Goal: Task Accomplishment & Management: Use online tool/utility

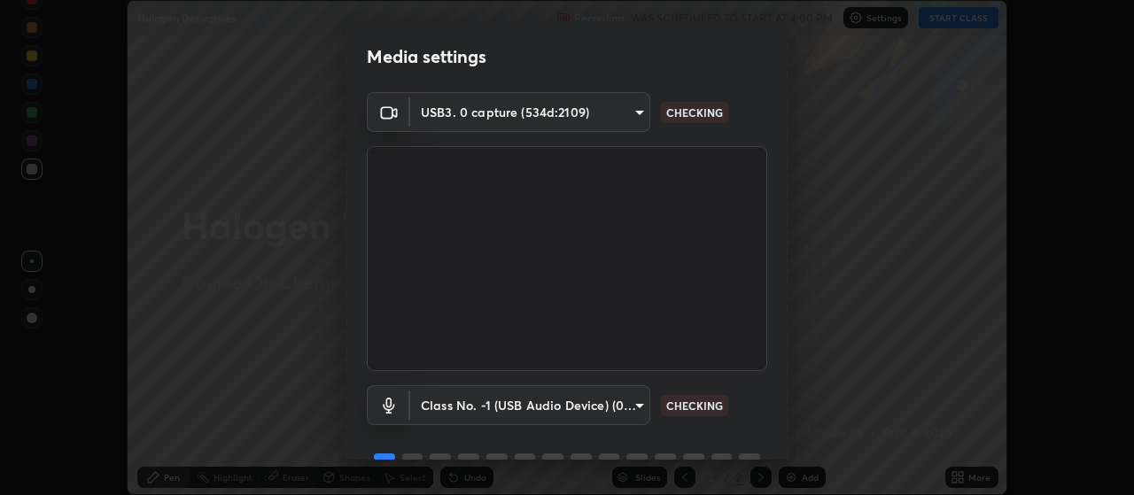
scroll to position [86, 0]
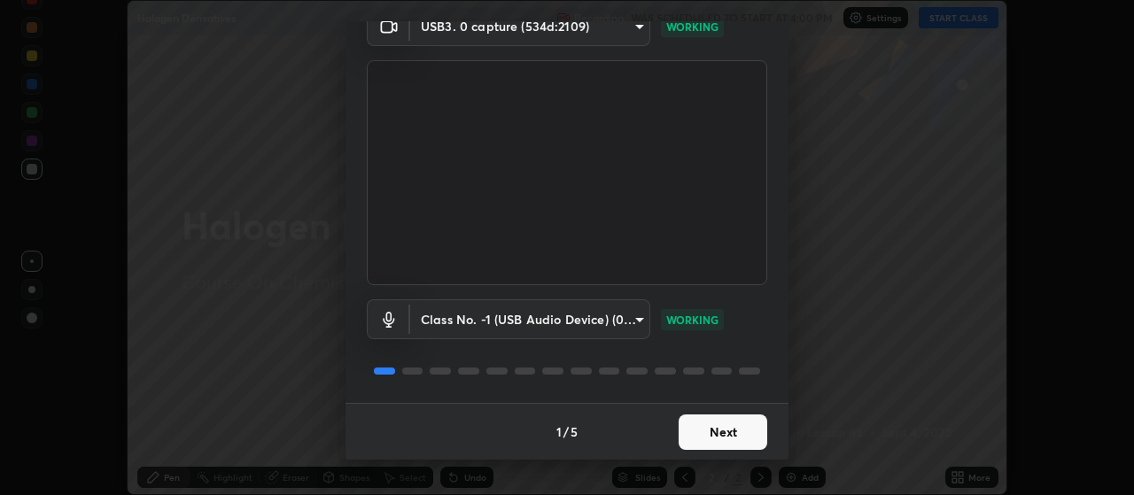
click at [752, 432] on button "Next" at bounding box center [723, 432] width 89 height 35
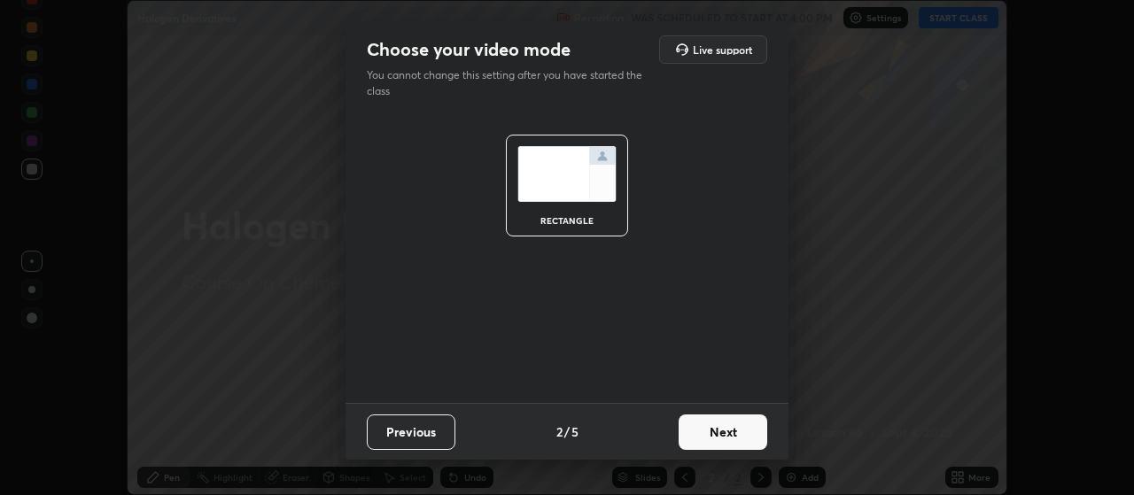
scroll to position [0, 0]
click at [752, 435] on button "Next" at bounding box center [723, 432] width 89 height 35
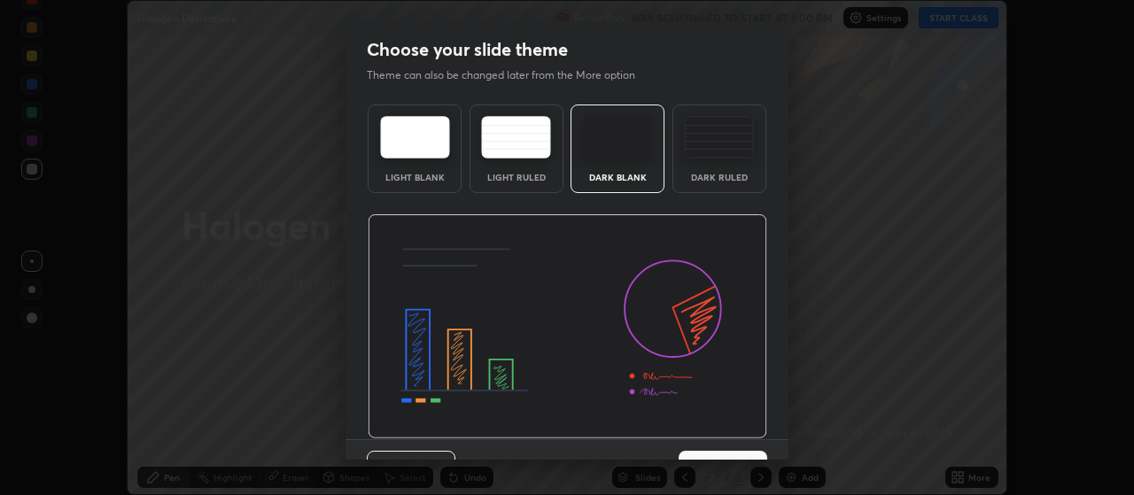
click at [752, 435] on img at bounding box center [568, 326] width 400 height 225
click at [749, 455] on button "Next" at bounding box center [723, 468] width 89 height 35
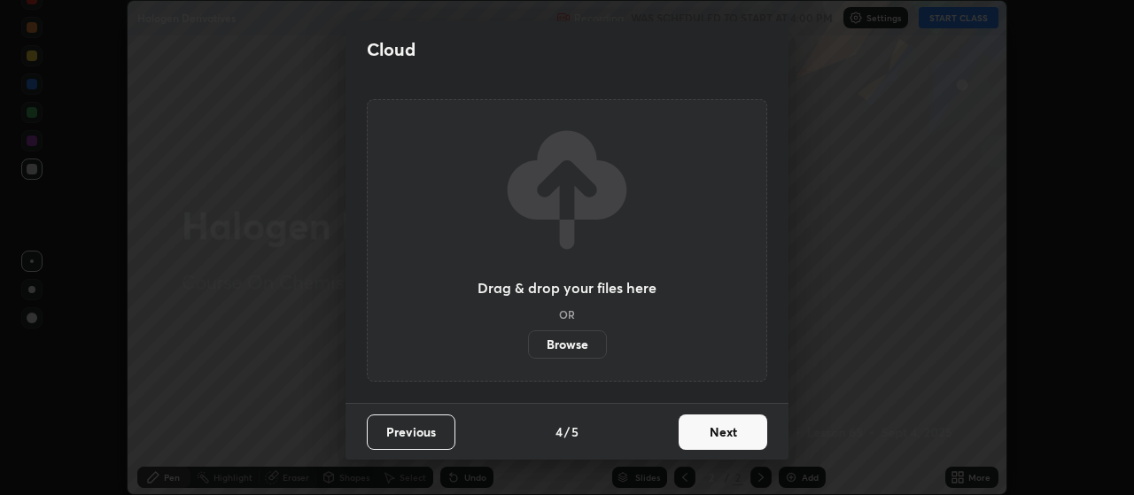
click at [752, 439] on button "Next" at bounding box center [723, 432] width 89 height 35
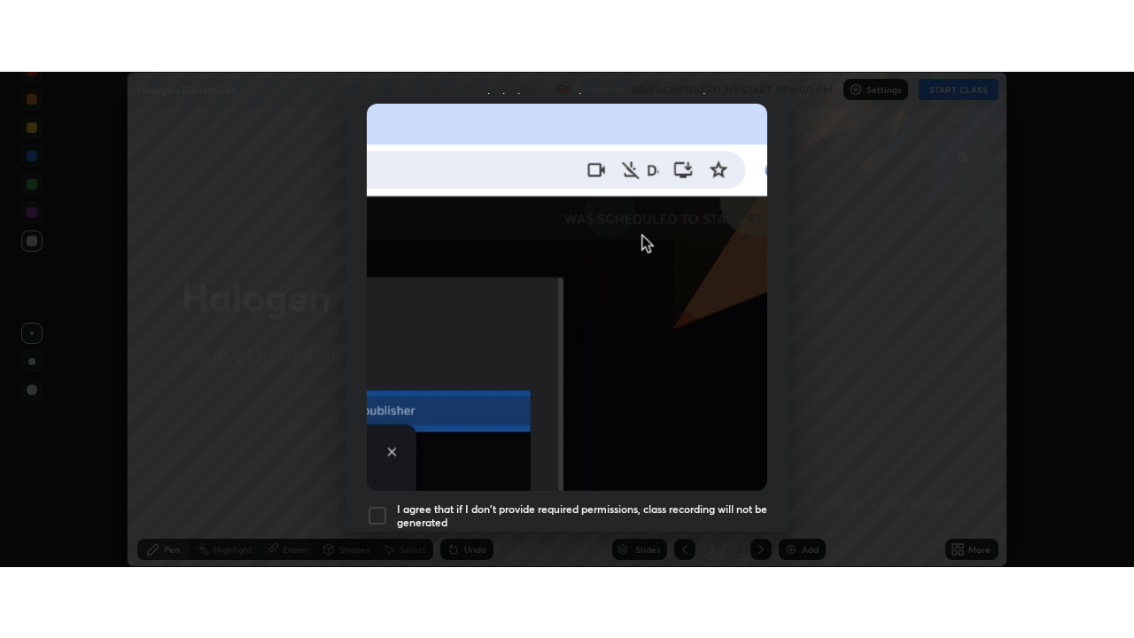
scroll to position [448, 0]
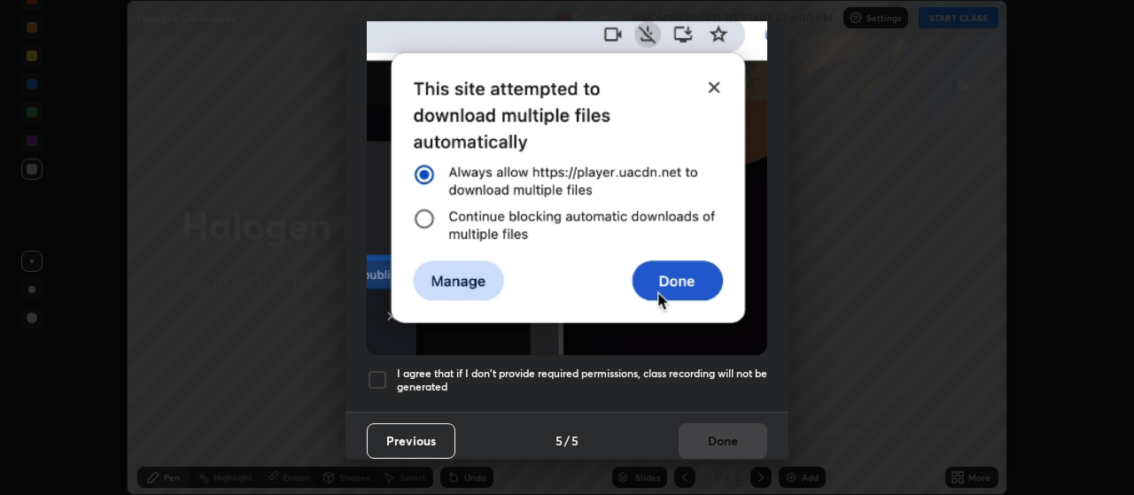
click at [732, 367] on h5 "I agree that if I don't provide required permissions, class recording will not …" at bounding box center [582, 380] width 370 height 27
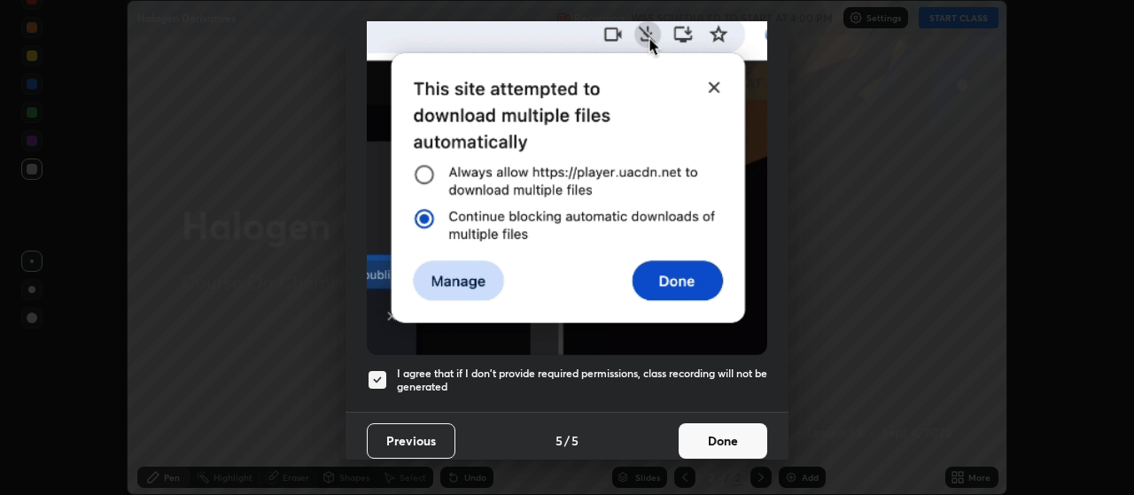
click at [731, 434] on button "Done" at bounding box center [723, 441] width 89 height 35
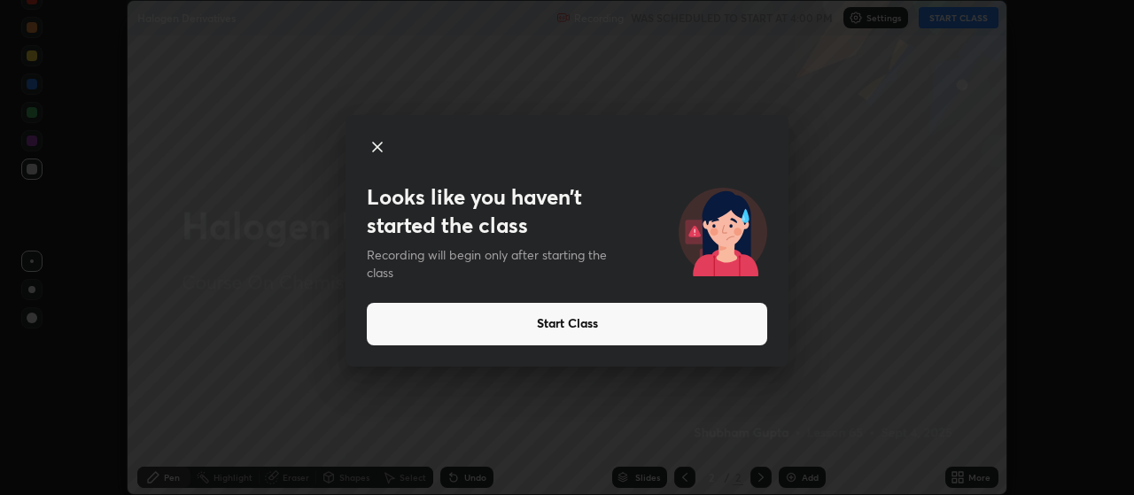
click at [379, 146] on icon at bounding box center [377, 146] width 21 height 21
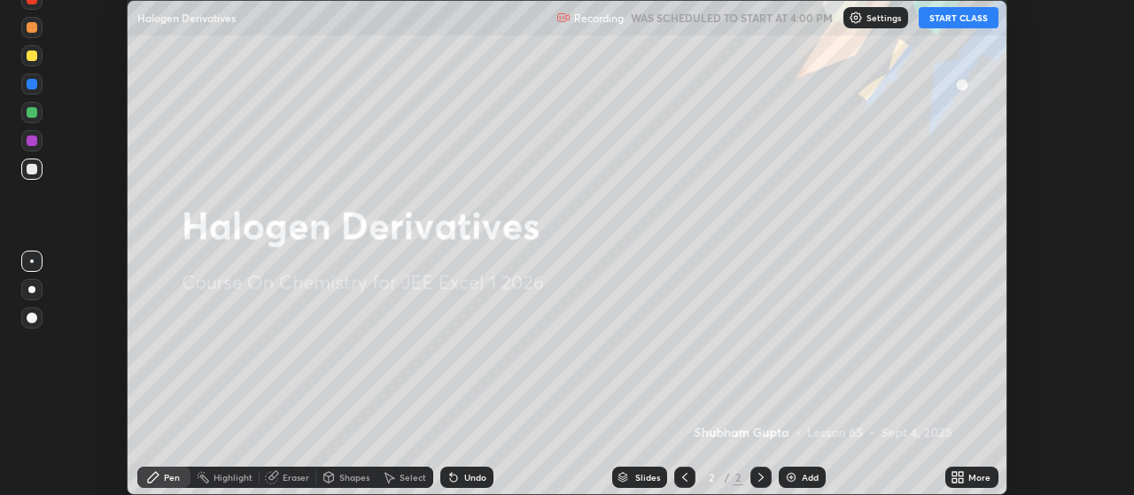
click at [949, 18] on button "START CLASS" at bounding box center [959, 17] width 80 height 21
click at [800, 480] on div "Add" at bounding box center [802, 477] width 47 height 21
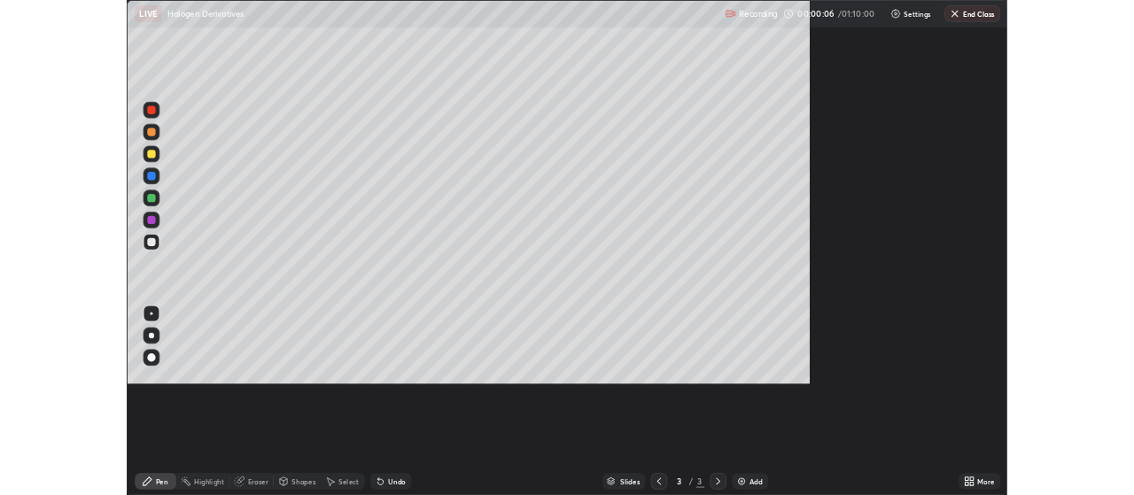
scroll to position [638, 1134]
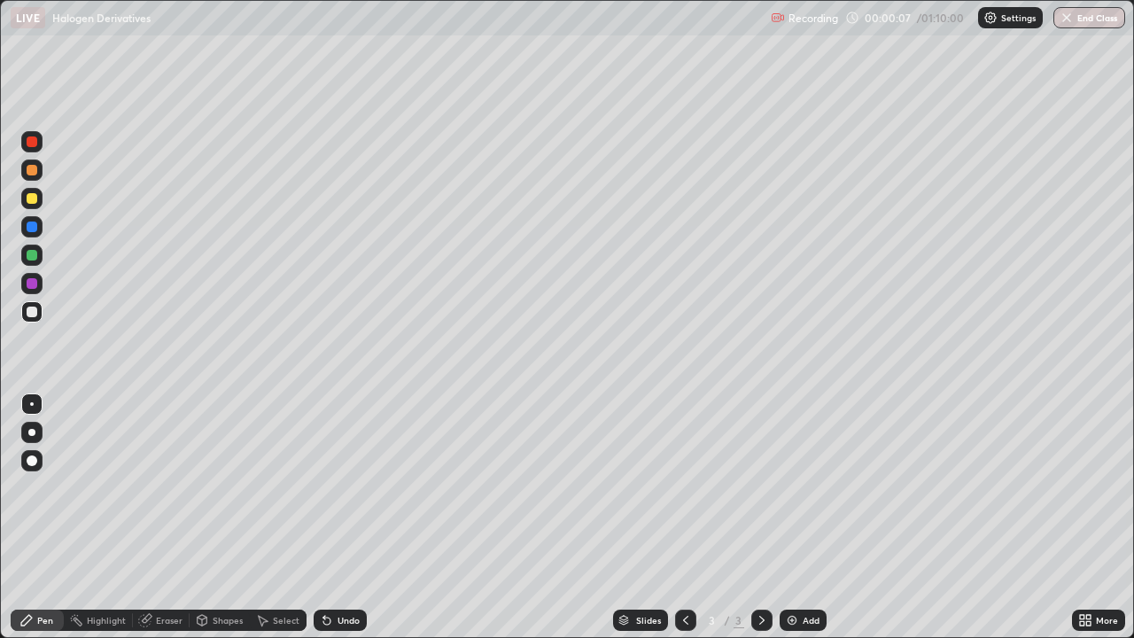
click at [36, 439] on div at bounding box center [31, 432] width 21 height 21
click at [39, 315] on div at bounding box center [31, 311] width 21 height 21
click at [40, 309] on div at bounding box center [31, 311] width 21 height 21
click at [211, 495] on div "Shapes" at bounding box center [220, 620] width 60 height 21
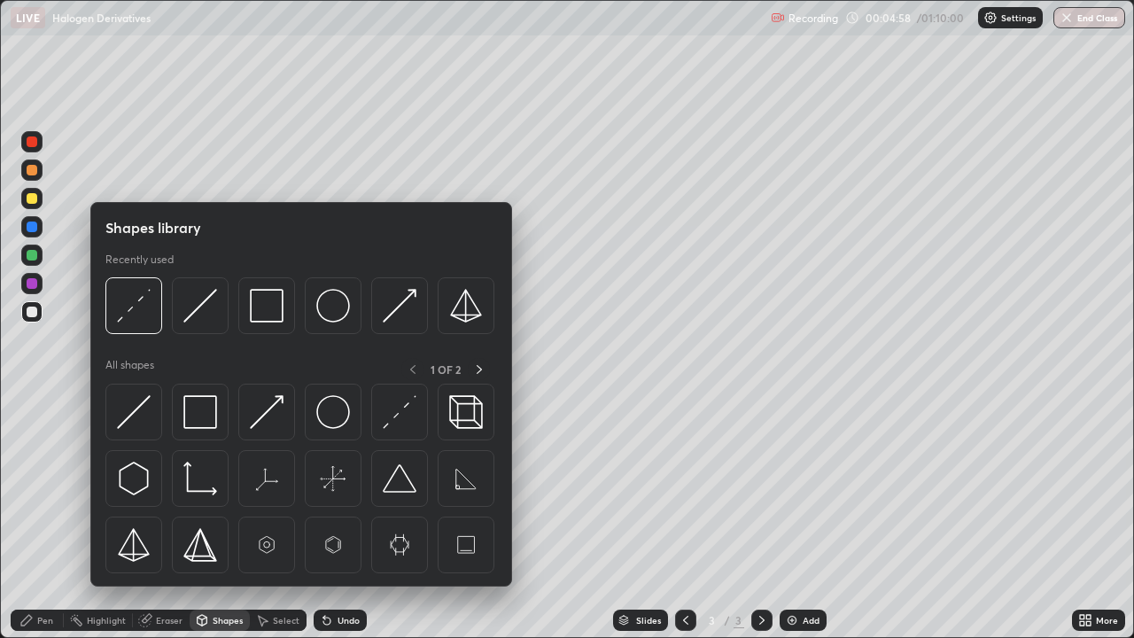
click at [164, 495] on div "Eraser" at bounding box center [169, 620] width 27 height 9
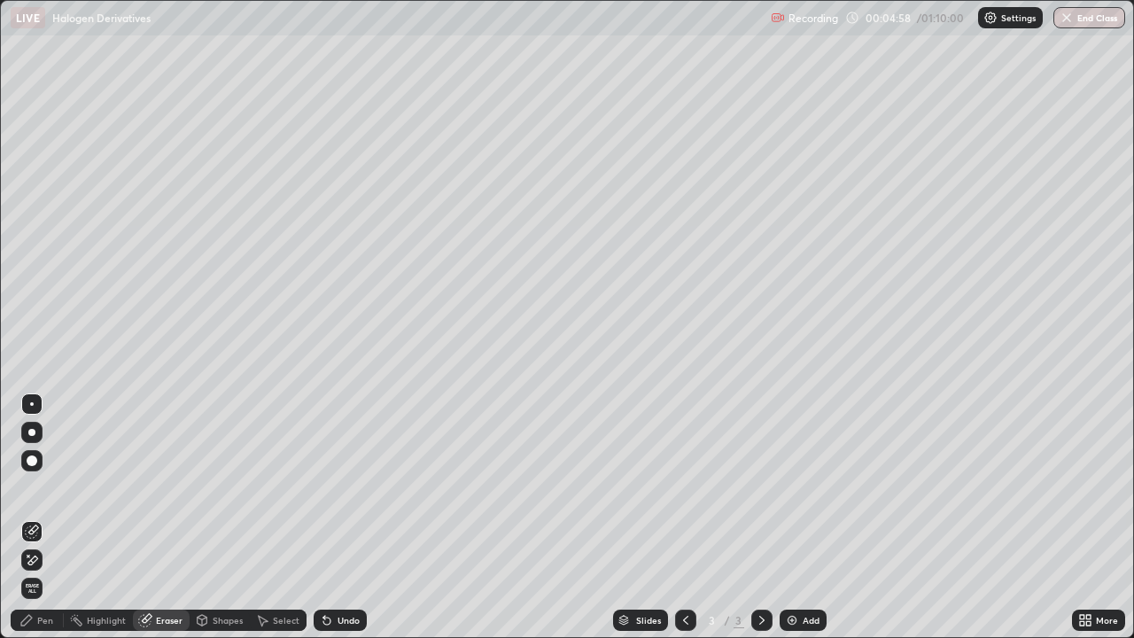
click at [33, 495] on icon at bounding box center [32, 560] width 14 height 15
click at [43, 495] on div "Pen" at bounding box center [45, 620] width 16 height 9
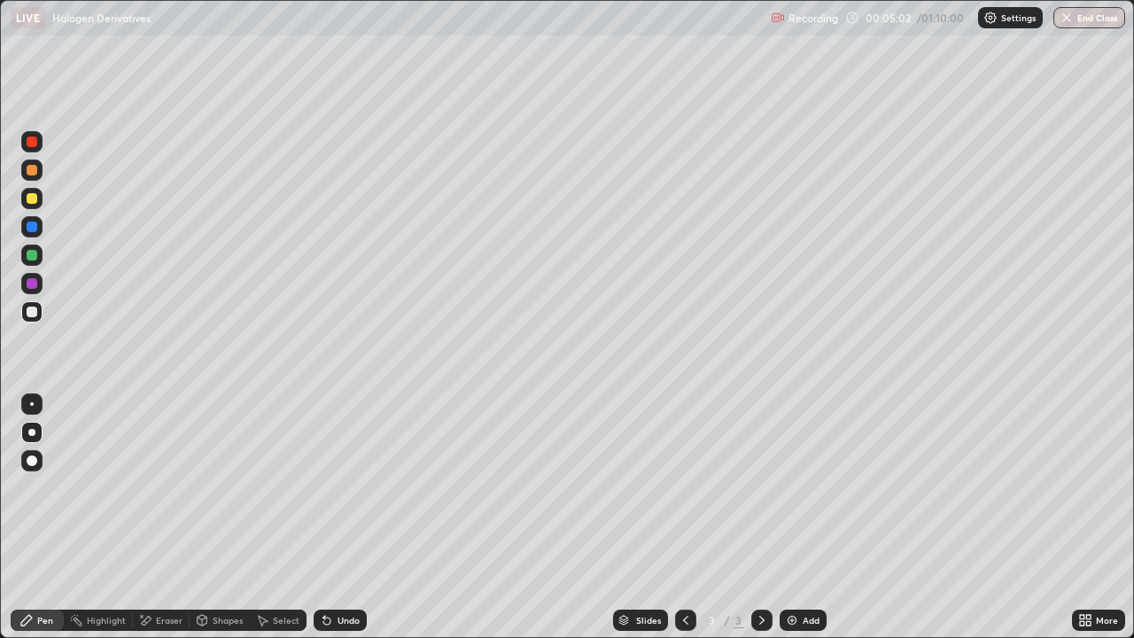
click at [31, 308] on div at bounding box center [32, 312] width 11 height 11
click at [34, 203] on div at bounding box center [32, 198] width 11 height 11
click at [33, 202] on div at bounding box center [32, 198] width 11 height 11
click at [800, 495] on div "Add" at bounding box center [803, 620] width 47 height 21
click at [29, 316] on div at bounding box center [32, 312] width 11 height 11
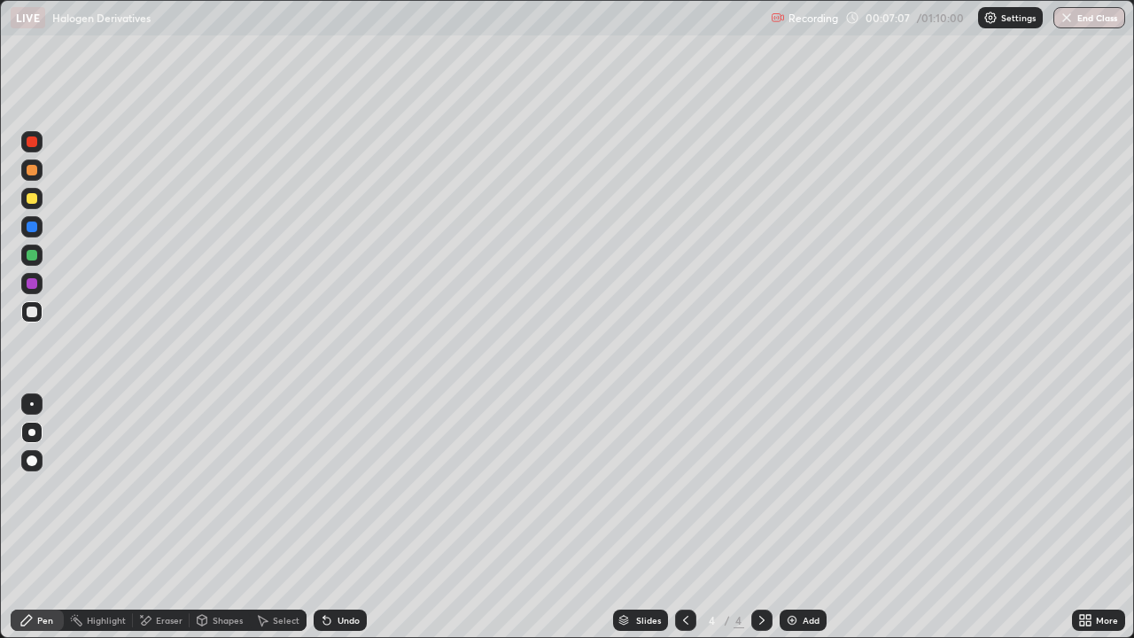
click at [28, 260] on div at bounding box center [32, 255] width 11 height 11
click at [33, 207] on div at bounding box center [31, 198] width 21 height 21
click at [684, 495] on div at bounding box center [685, 620] width 21 height 21
click at [760, 495] on icon at bounding box center [762, 620] width 14 height 14
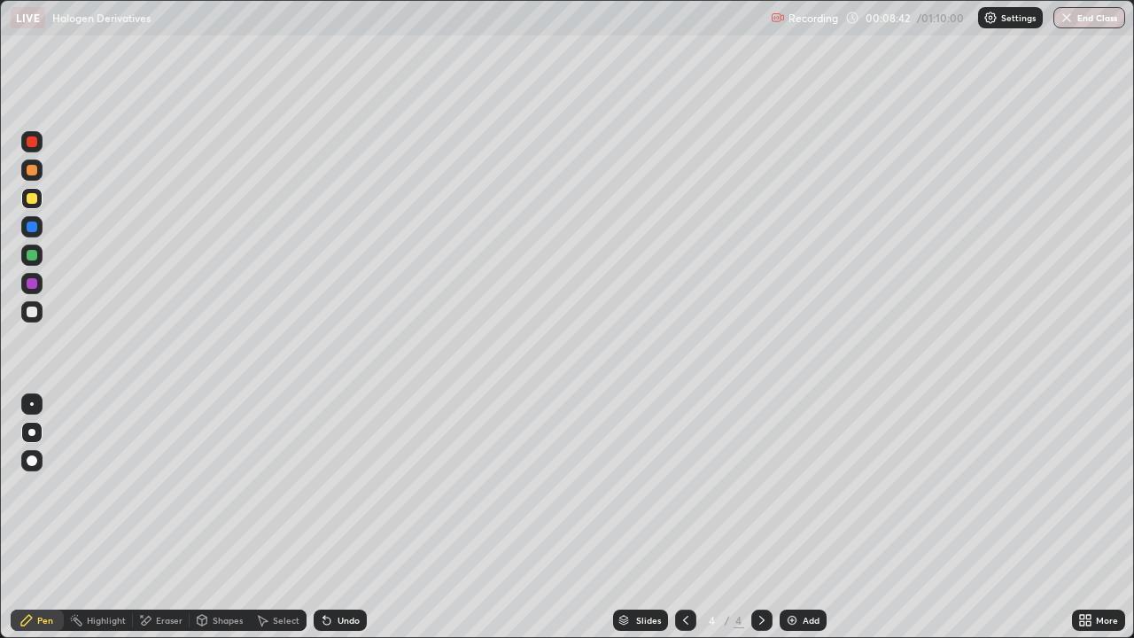
click at [803, 495] on div "Add" at bounding box center [811, 620] width 17 height 9
click at [35, 315] on div at bounding box center [32, 312] width 11 height 11
click at [35, 314] on div at bounding box center [32, 312] width 11 height 11
click at [327, 495] on icon at bounding box center [326, 621] width 7 height 7
click at [324, 495] on icon at bounding box center [326, 621] width 7 height 7
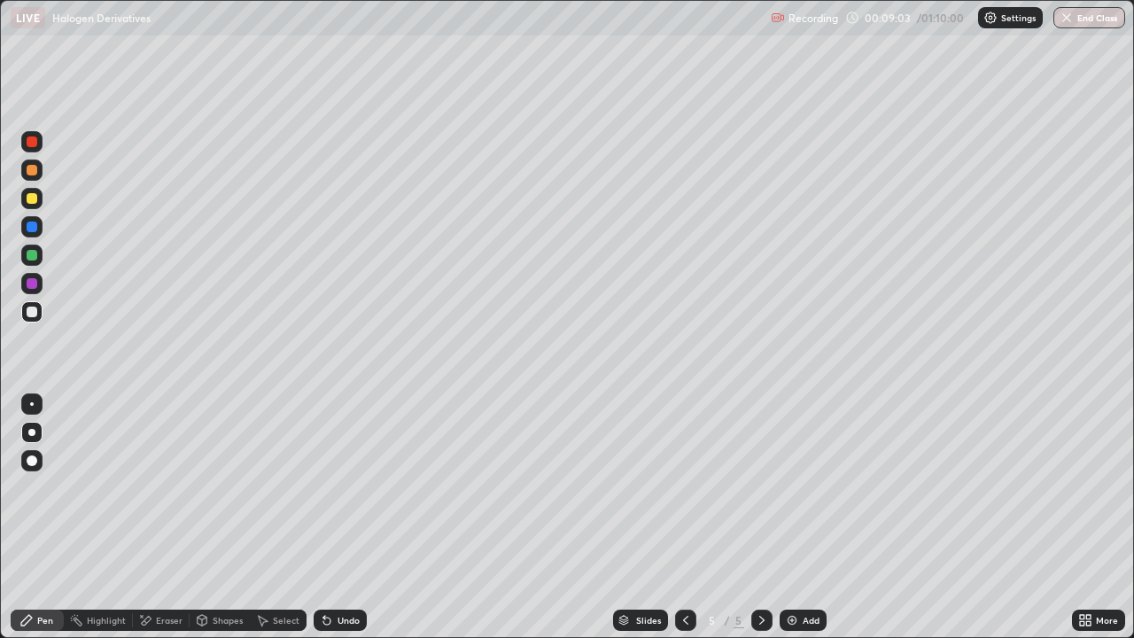
click at [339, 495] on div "Undo" at bounding box center [340, 620] width 53 height 21
click at [33, 259] on div at bounding box center [32, 255] width 11 height 11
click at [32, 256] on div at bounding box center [32, 255] width 11 height 11
click at [29, 226] on div at bounding box center [32, 227] width 11 height 11
click at [30, 206] on div at bounding box center [31, 198] width 21 height 21
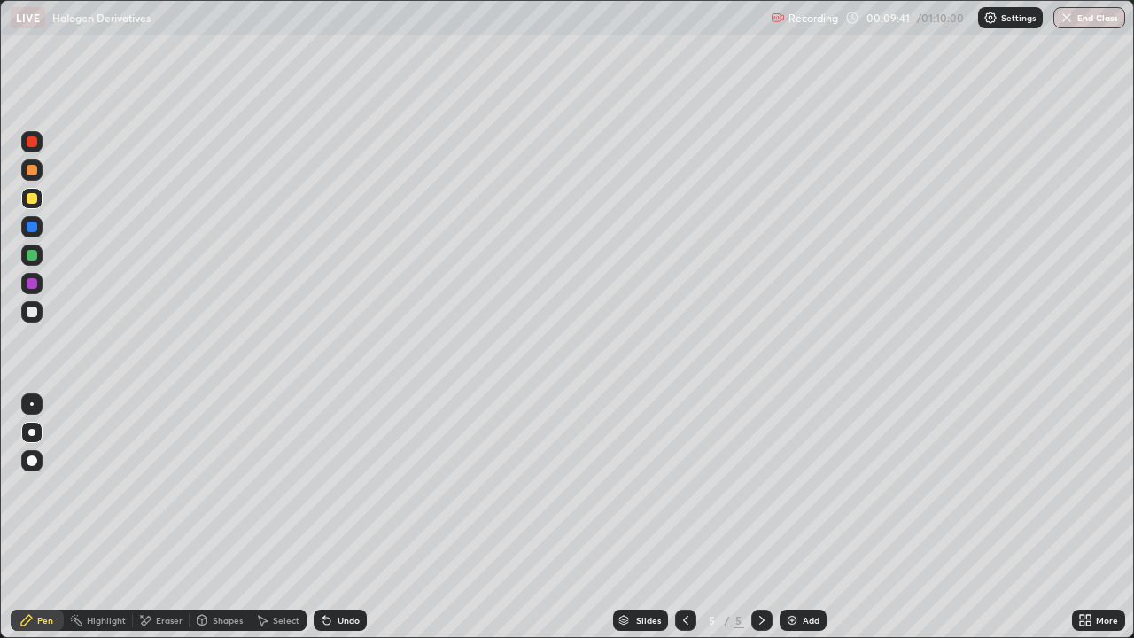
click at [32, 171] on div at bounding box center [32, 170] width 11 height 11
click at [31, 312] on div at bounding box center [32, 312] width 11 height 11
click at [35, 313] on div at bounding box center [32, 312] width 11 height 11
click at [35, 259] on div at bounding box center [32, 255] width 11 height 11
click at [32, 320] on div at bounding box center [31, 311] width 21 height 21
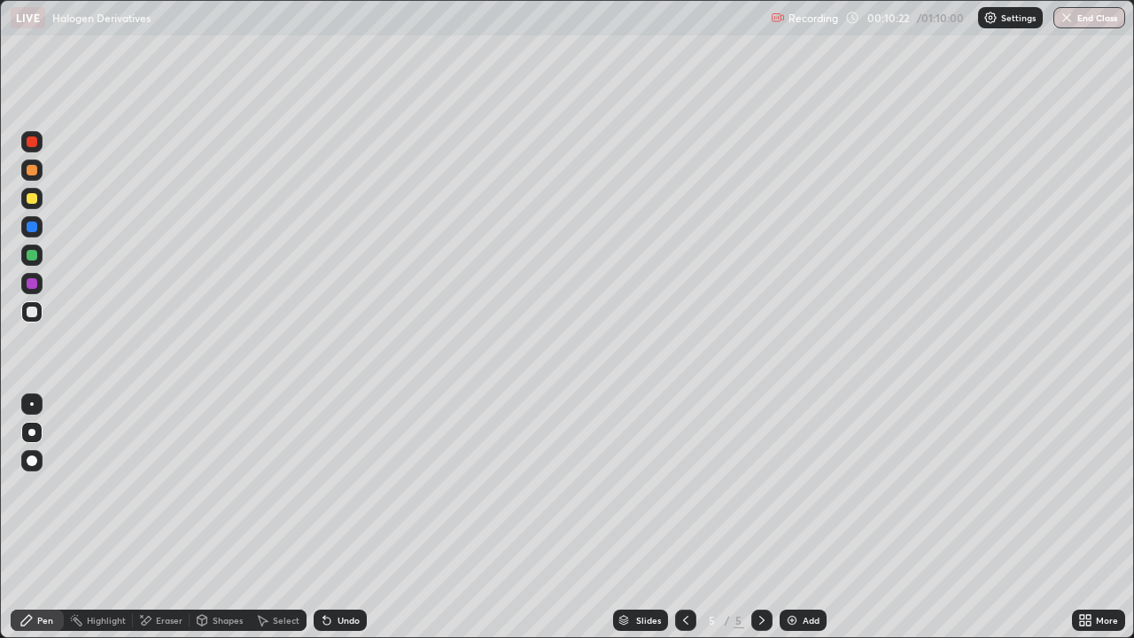
click at [348, 495] on div "Undo" at bounding box center [349, 620] width 22 height 9
click at [350, 495] on div "Undo" at bounding box center [349, 620] width 22 height 9
click at [33, 259] on div at bounding box center [32, 255] width 11 height 11
click at [32, 199] on div at bounding box center [32, 198] width 11 height 11
click at [349, 495] on div "Undo" at bounding box center [349, 620] width 22 height 9
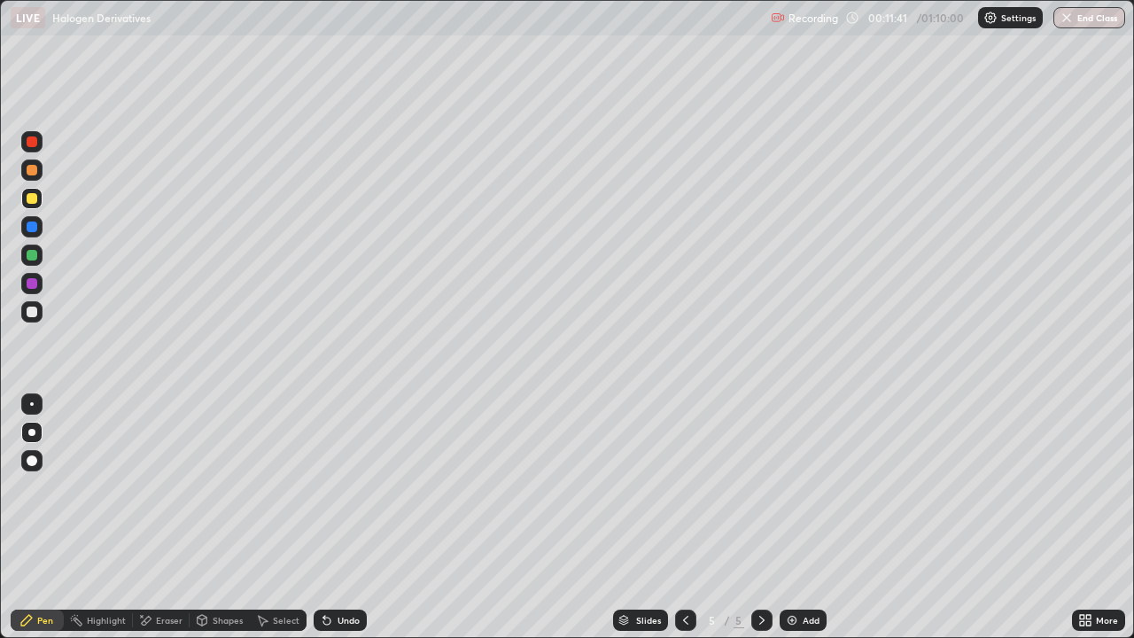
click at [351, 495] on div "Undo" at bounding box center [340, 620] width 53 height 21
click at [356, 495] on div "Undo" at bounding box center [340, 620] width 53 height 21
click at [357, 495] on div "Undo" at bounding box center [340, 620] width 53 height 21
click at [359, 495] on div "Undo" at bounding box center [340, 620] width 53 height 21
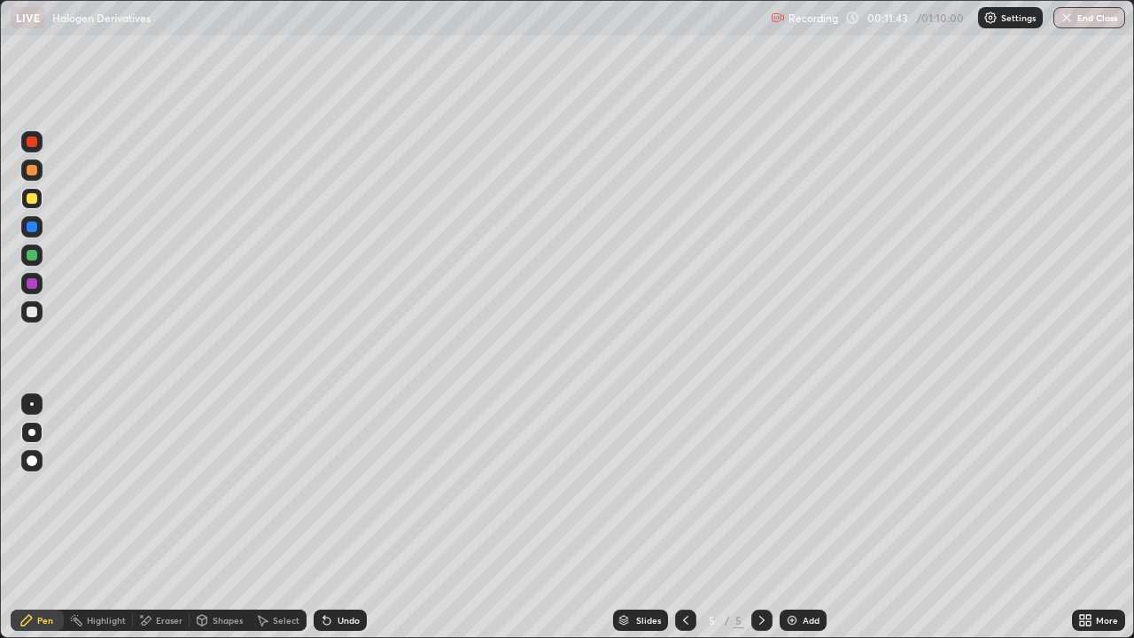
click at [361, 495] on div "Undo" at bounding box center [340, 620] width 53 height 21
click at [354, 495] on div "Undo" at bounding box center [349, 620] width 22 height 9
click at [350, 495] on div "Undo" at bounding box center [349, 620] width 22 height 9
click at [27, 172] on div at bounding box center [32, 170] width 11 height 11
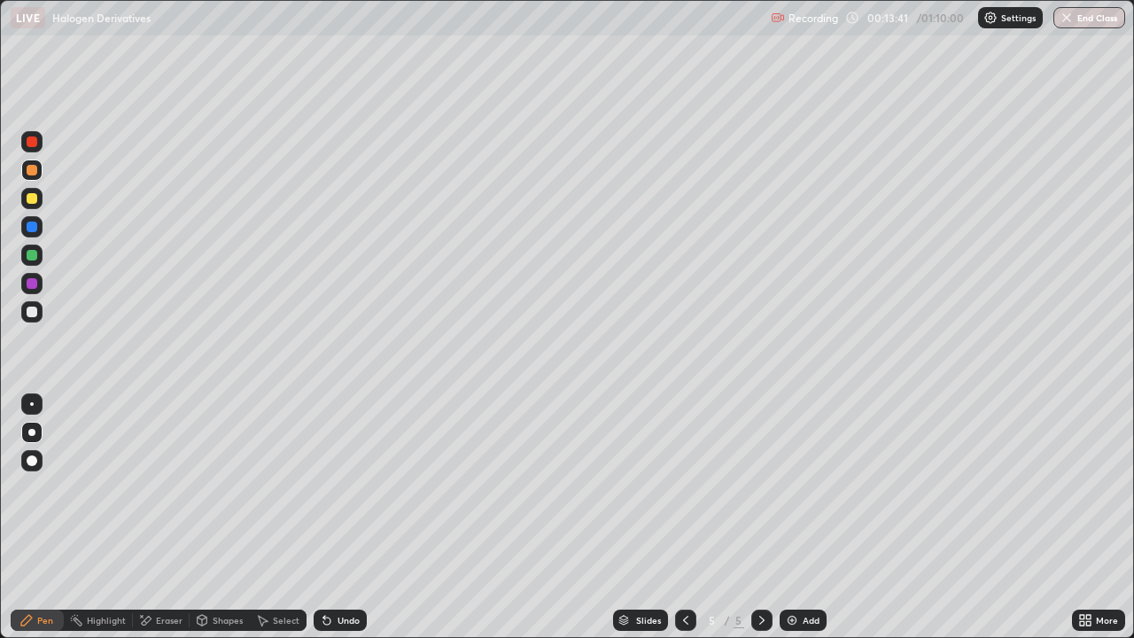
click at [30, 229] on div at bounding box center [32, 227] width 11 height 11
click at [759, 495] on icon at bounding box center [762, 620] width 14 height 14
click at [797, 495] on img at bounding box center [792, 620] width 14 height 14
click at [27, 315] on div at bounding box center [32, 312] width 11 height 11
click at [31, 199] on div at bounding box center [32, 198] width 11 height 11
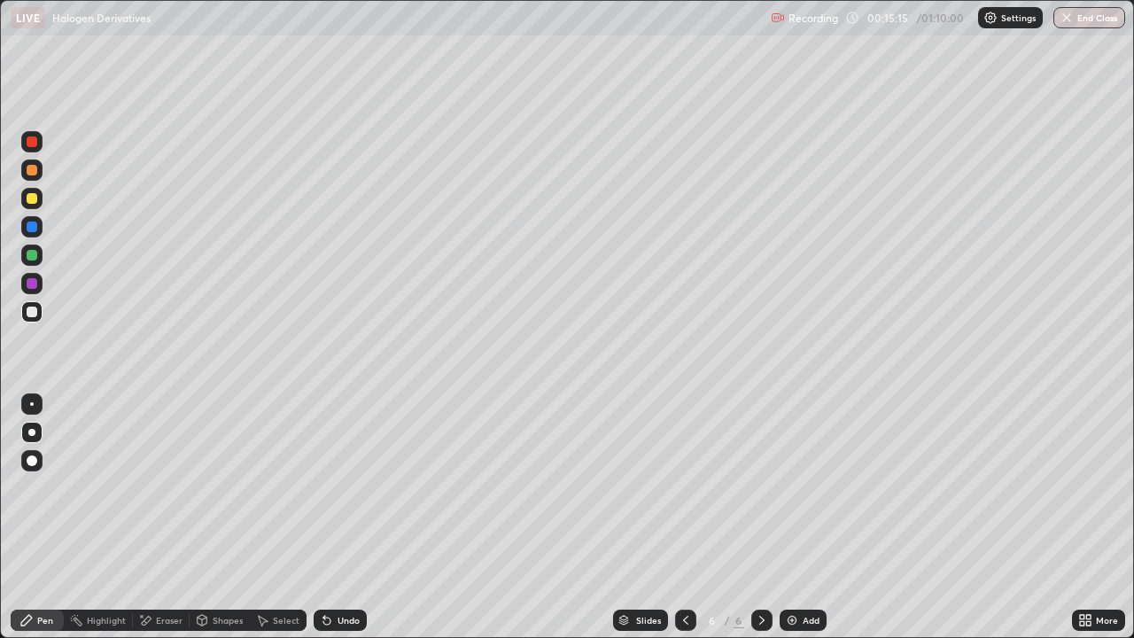
click at [31, 196] on div at bounding box center [32, 198] width 11 height 11
click at [32, 315] on div at bounding box center [32, 312] width 11 height 11
click at [35, 198] on div at bounding box center [32, 198] width 11 height 11
click at [348, 495] on div "Undo" at bounding box center [349, 620] width 22 height 9
click at [346, 495] on div "Undo" at bounding box center [340, 620] width 53 height 21
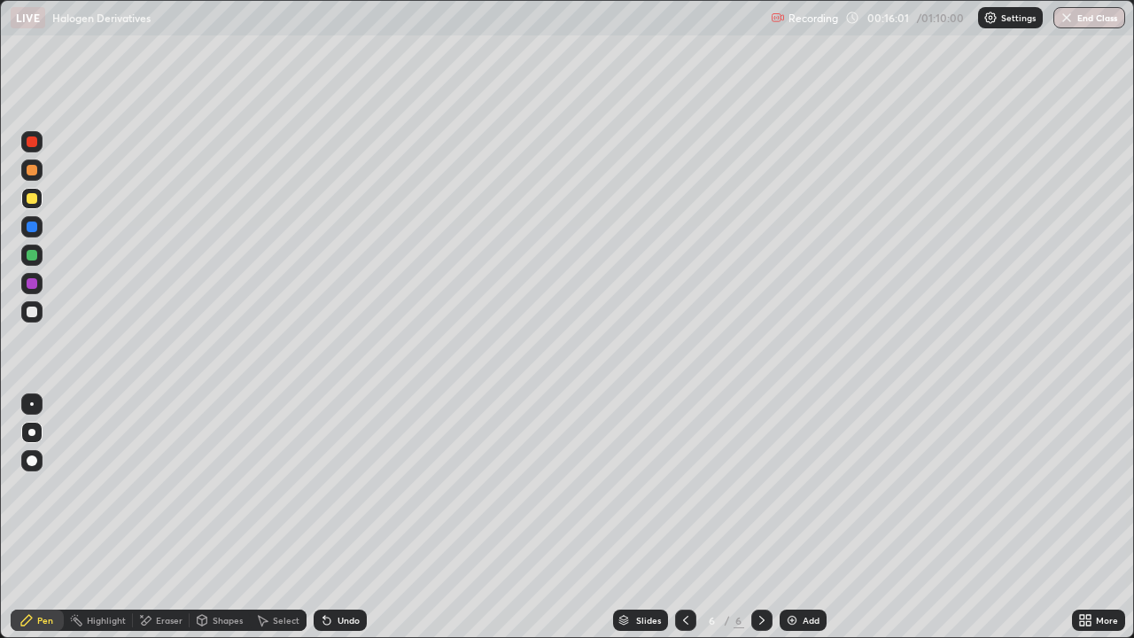
click at [348, 495] on div "Undo" at bounding box center [340, 620] width 53 height 21
click at [32, 314] on div at bounding box center [32, 312] width 11 height 11
click at [32, 257] on div at bounding box center [32, 255] width 11 height 11
click at [28, 310] on div at bounding box center [32, 312] width 11 height 11
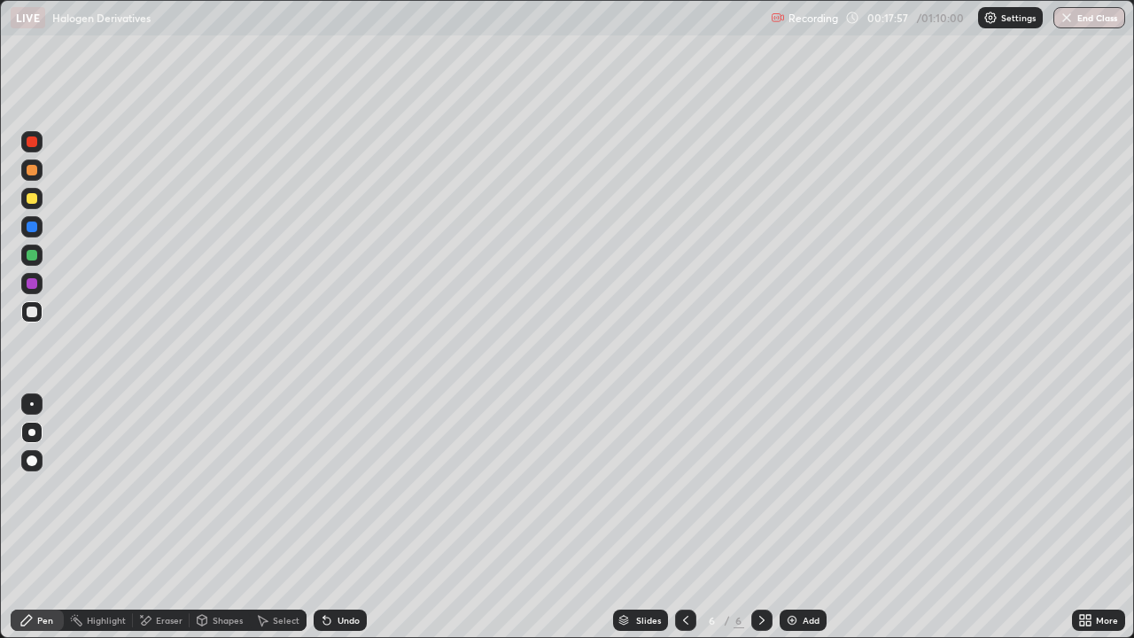
click at [28, 310] on div at bounding box center [32, 312] width 11 height 11
click at [39, 198] on div at bounding box center [31, 198] width 21 height 21
click at [29, 284] on div at bounding box center [32, 283] width 11 height 11
click at [32, 171] on div at bounding box center [32, 170] width 11 height 11
click at [27, 312] on div at bounding box center [32, 312] width 11 height 11
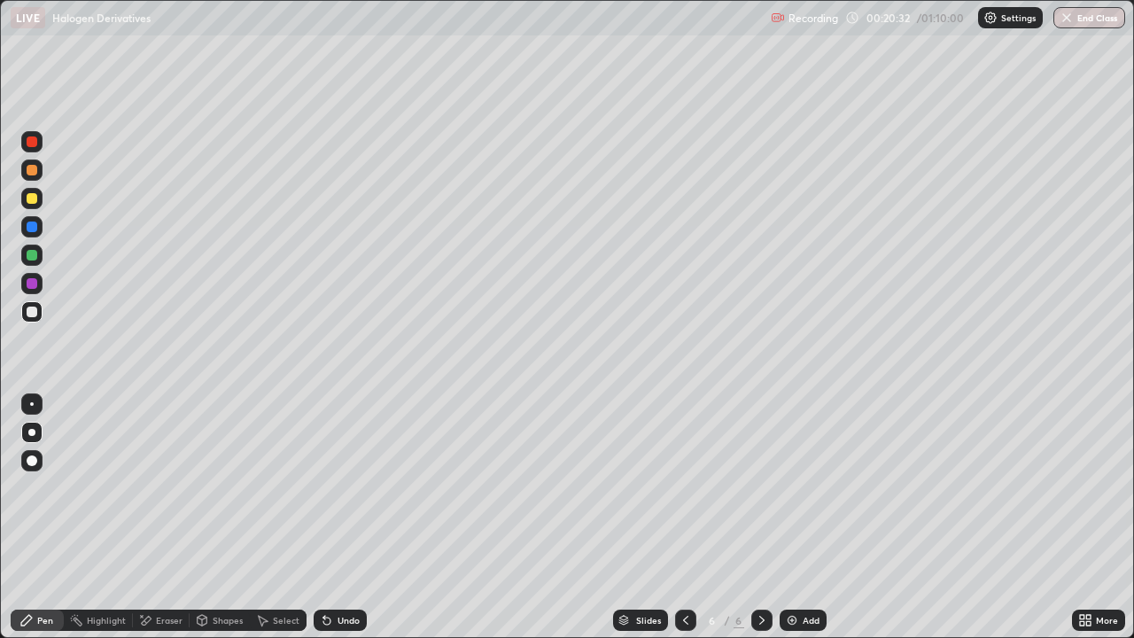
click at [684, 495] on icon at bounding box center [686, 620] width 14 height 14
click at [681, 495] on div at bounding box center [685, 620] width 21 height 21
click at [684, 495] on icon at bounding box center [686, 620] width 14 height 14
click at [35, 206] on div at bounding box center [31, 198] width 21 height 21
click at [31, 174] on div at bounding box center [32, 170] width 11 height 11
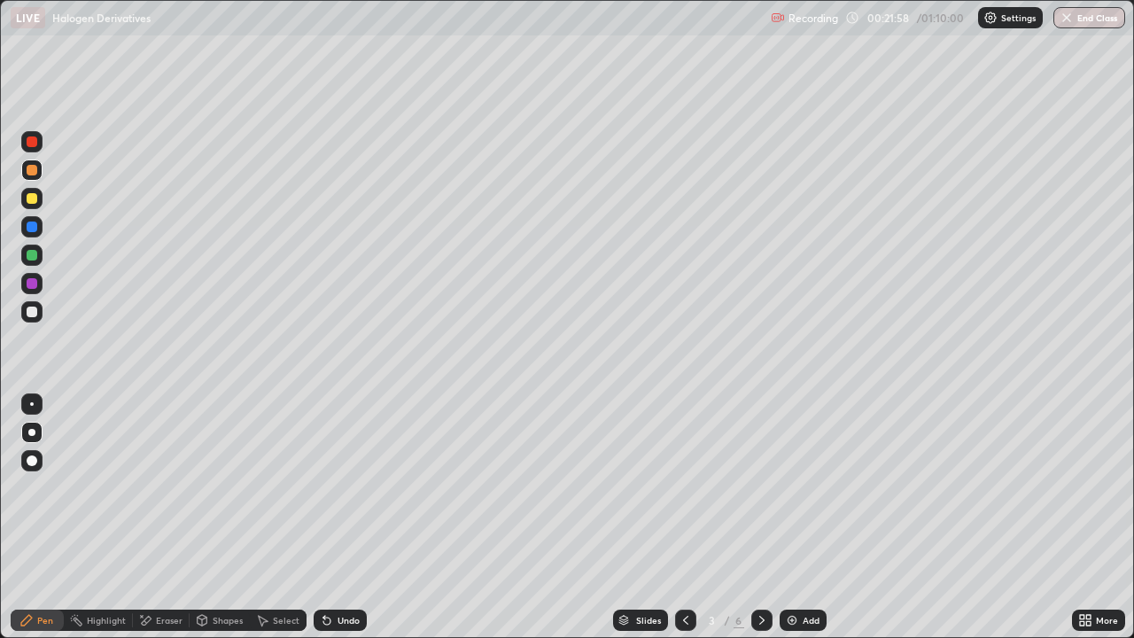
click at [34, 195] on div at bounding box center [32, 198] width 11 height 11
click at [29, 258] on div at bounding box center [32, 255] width 11 height 11
click at [345, 495] on div "Undo" at bounding box center [340, 620] width 53 height 21
click at [350, 495] on div "Undo" at bounding box center [349, 620] width 22 height 9
click at [358, 495] on div "Undo" at bounding box center [340, 620] width 53 height 21
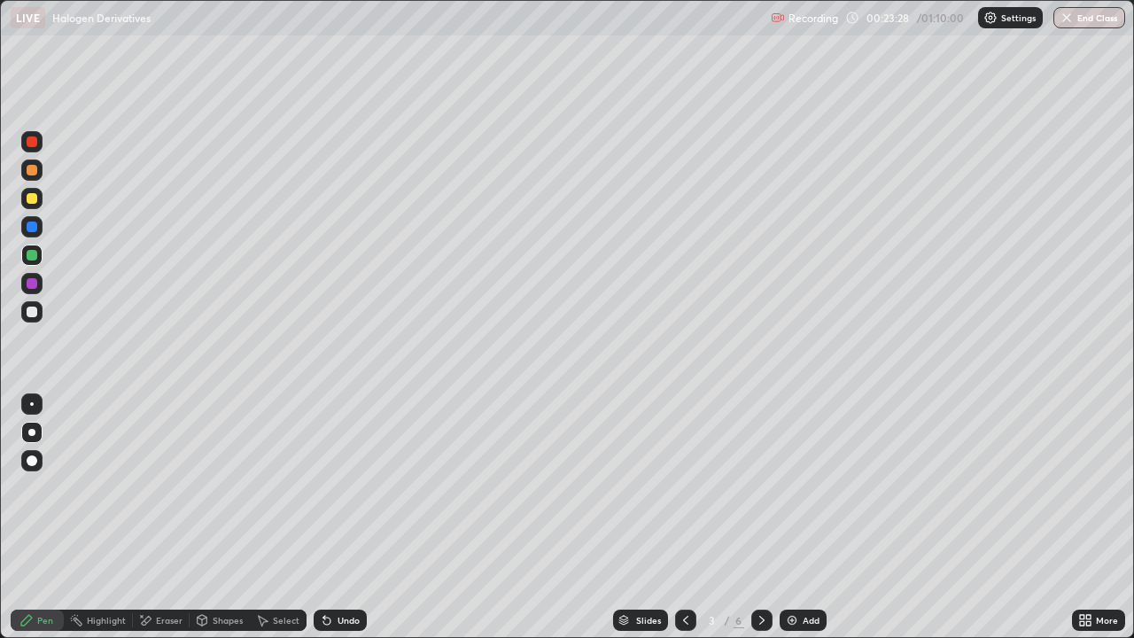
click at [32, 202] on div at bounding box center [32, 198] width 11 height 11
click at [31, 200] on div at bounding box center [32, 198] width 11 height 11
click at [349, 495] on div "Undo" at bounding box center [349, 620] width 22 height 9
click at [347, 495] on div "Undo" at bounding box center [349, 620] width 22 height 9
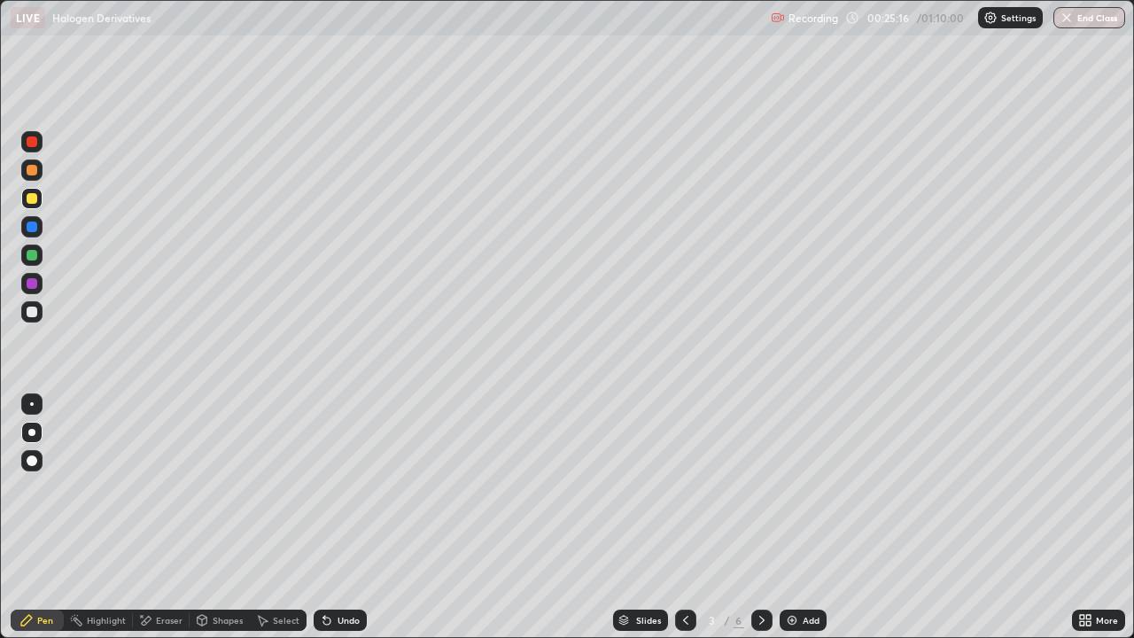
click at [31, 315] on div at bounding box center [32, 312] width 11 height 11
click at [28, 230] on div at bounding box center [32, 227] width 11 height 11
click at [34, 174] on div at bounding box center [32, 170] width 11 height 11
click at [33, 260] on div at bounding box center [32, 255] width 11 height 11
click at [760, 495] on icon at bounding box center [762, 620] width 5 height 9
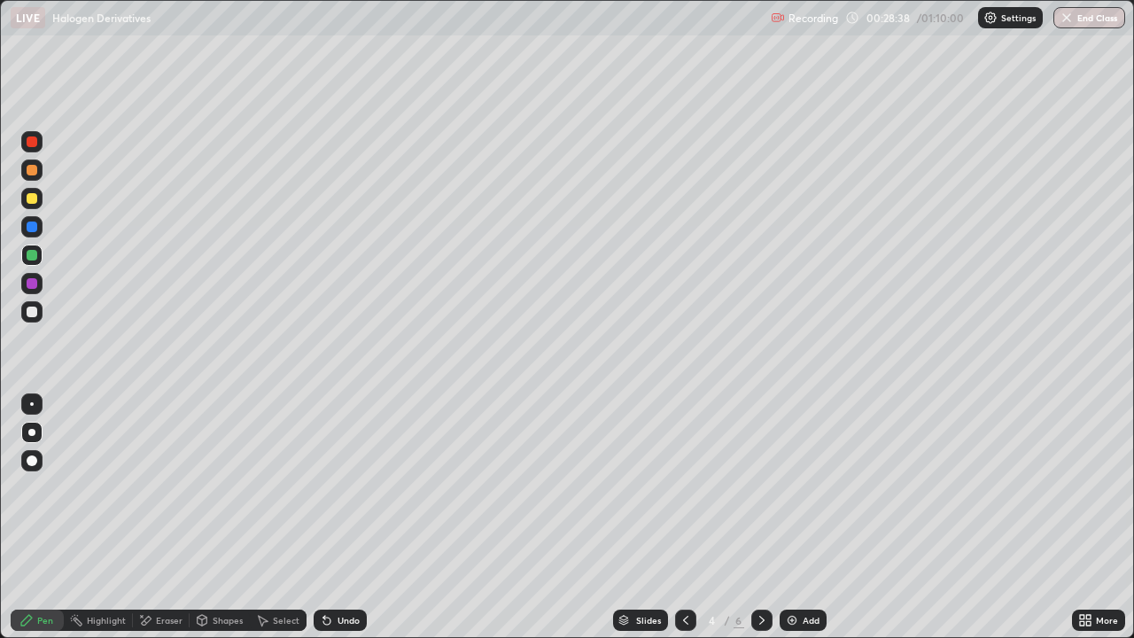
click at [683, 495] on div at bounding box center [685, 620] width 21 height 21
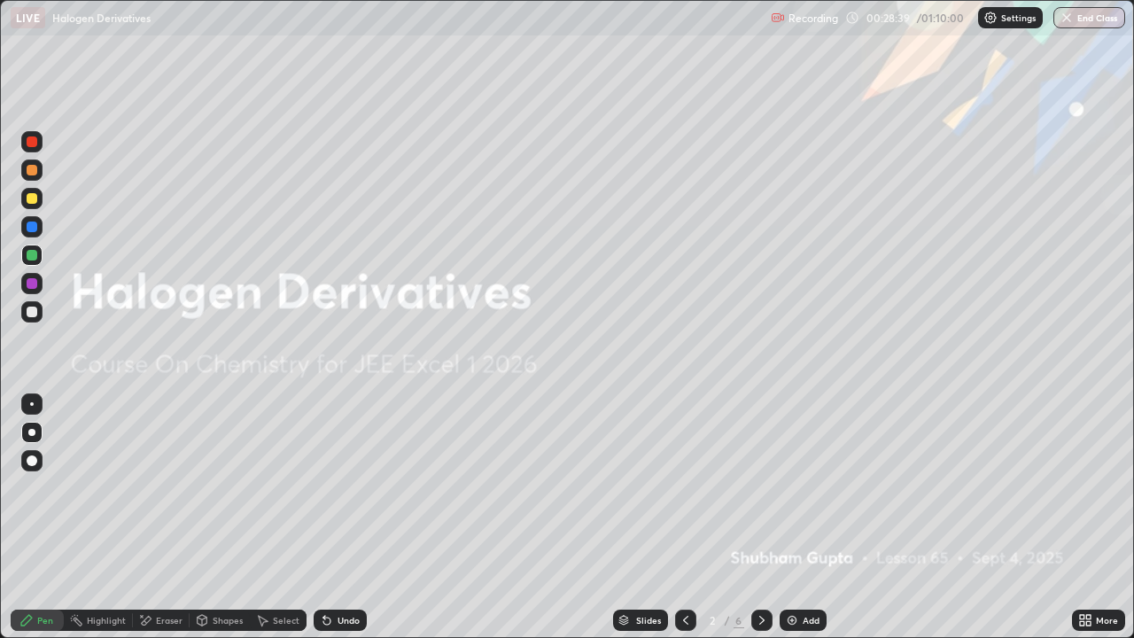
click at [752, 495] on div at bounding box center [762, 620] width 21 height 21
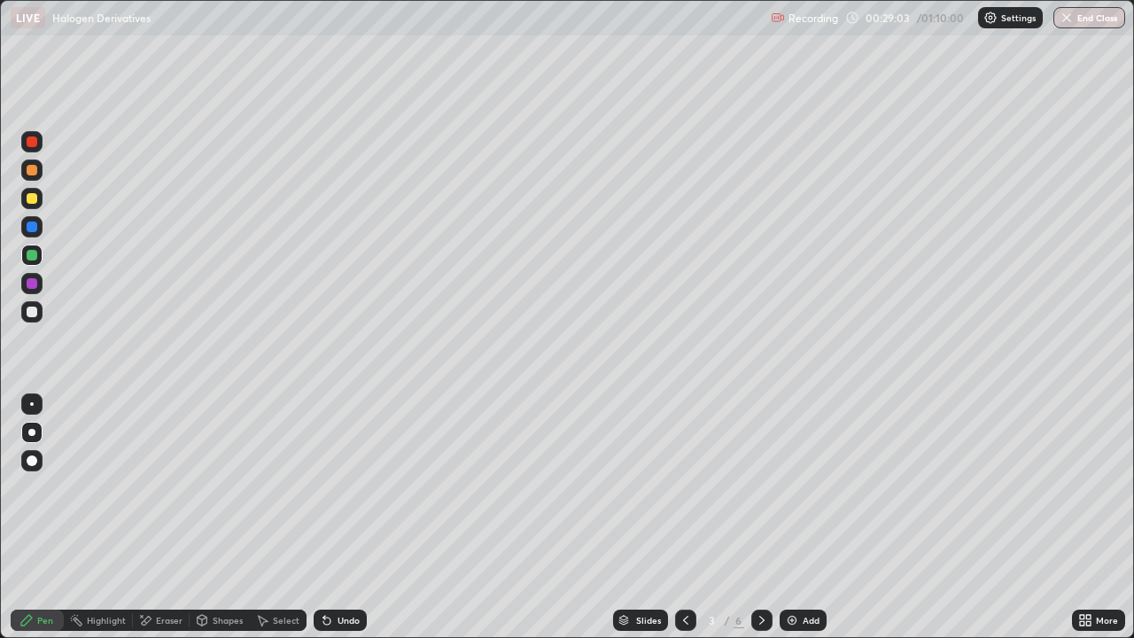
click at [161, 495] on div "Eraser" at bounding box center [169, 620] width 27 height 9
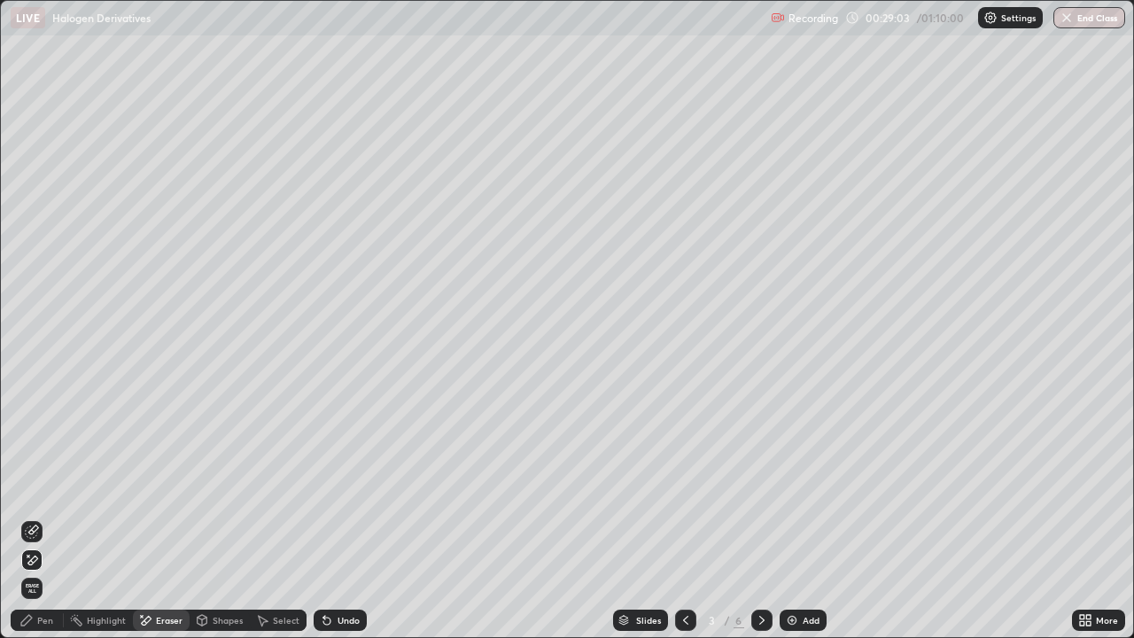
click at [34, 495] on icon at bounding box center [32, 560] width 14 height 15
click at [28, 495] on icon at bounding box center [32, 532] width 14 height 14
click at [44, 495] on div "Pen" at bounding box center [45, 620] width 16 height 9
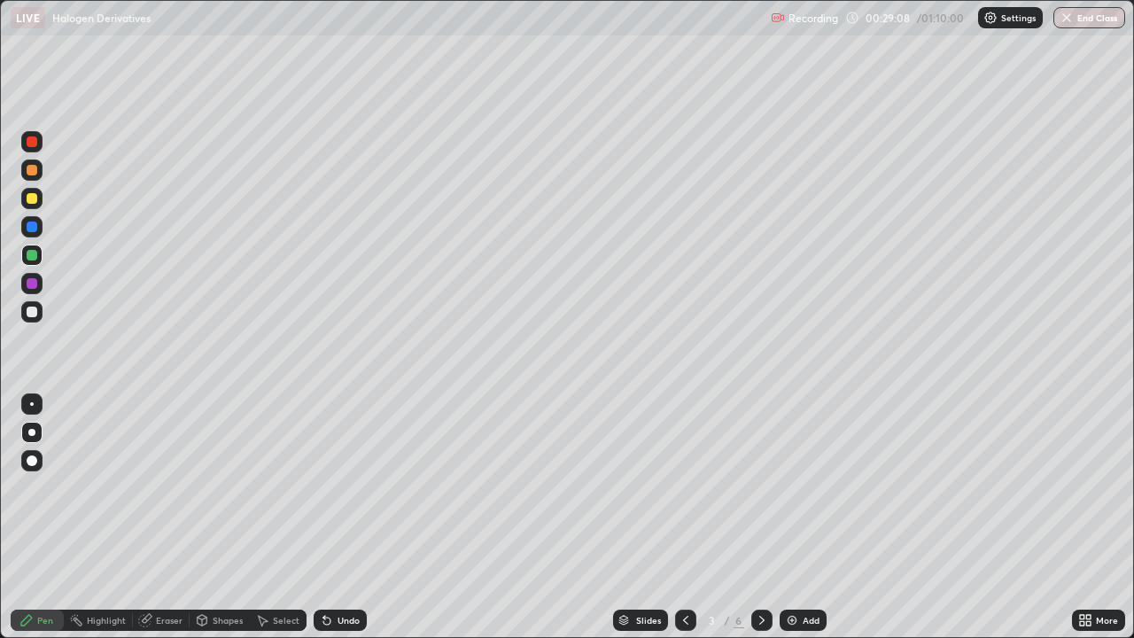
click at [33, 172] on div at bounding box center [32, 170] width 11 height 11
click at [761, 495] on icon at bounding box center [762, 620] width 14 height 14
click at [762, 495] on icon at bounding box center [762, 620] width 14 height 14
click at [760, 495] on icon at bounding box center [762, 620] width 14 height 14
click at [797, 495] on img at bounding box center [792, 620] width 14 height 14
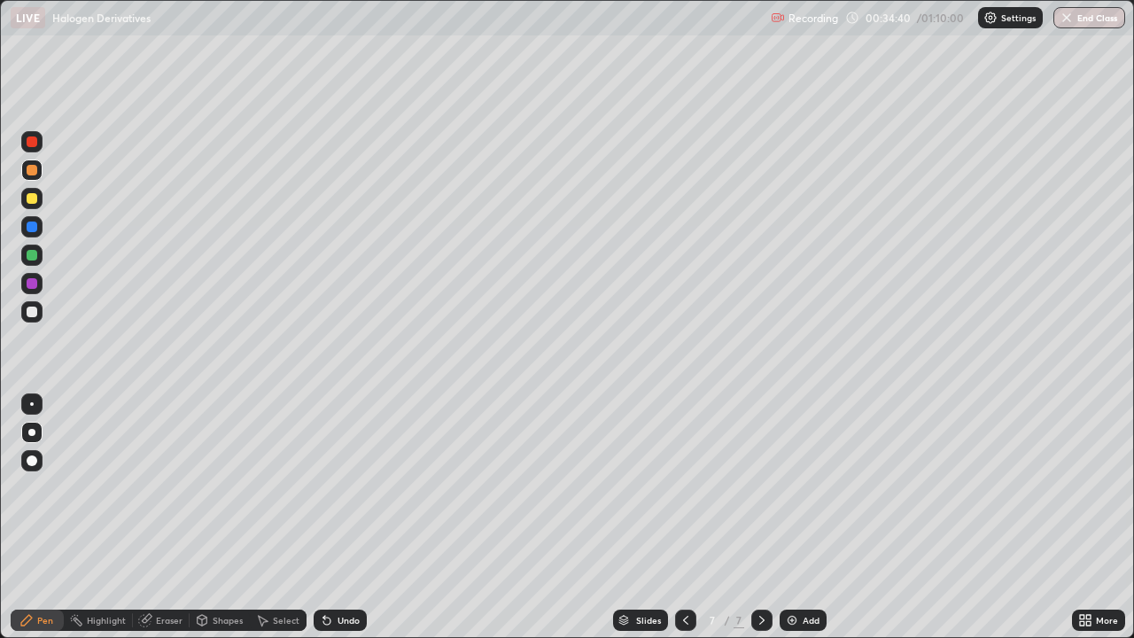
click at [36, 310] on div at bounding box center [32, 312] width 11 height 11
click at [339, 495] on div "Undo" at bounding box center [340, 620] width 53 height 21
click at [342, 495] on div "Undo" at bounding box center [349, 620] width 22 height 9
click at [32, 169] on div at bounding box center [32, 170] width 11 height 11
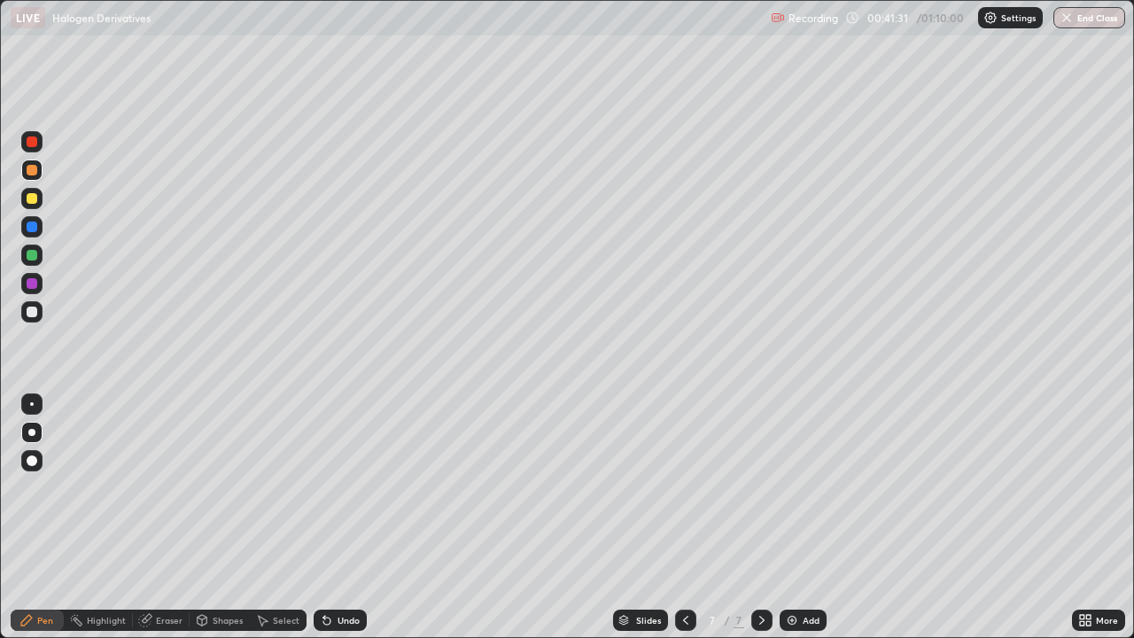
click at [34, 201] on div at bounding box center [32, 198] width 11 height 11
click at [33, 227] on div at bounding box center [32, 227] width 11 height 11
click at [38, 228] on div at bounding box center [31, 226] width 21 height 21
click at [36, 261] on div at bounding box center [31, 255] width 21 height 21
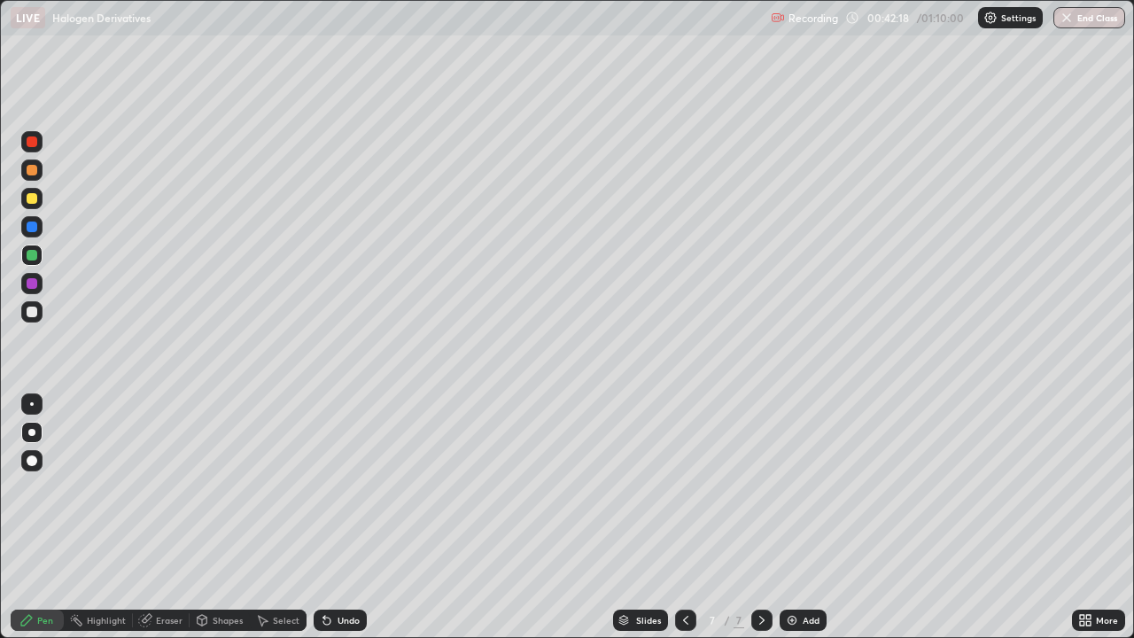
click at [38, 167] on div at bounding box center [31, 170] width 21 height 21
click at [800, 495] on div "Add" at bounding box center [803, 620] width 47 height 21
click at [35, 315] on div at bounding box center [32, 312] width 11 height 11
click at [684, 495] on icon at bounding box center [686, 620] width 14 height 14
click at [759, 495] on icon at bounding box center [762, 620] width 14 height 14
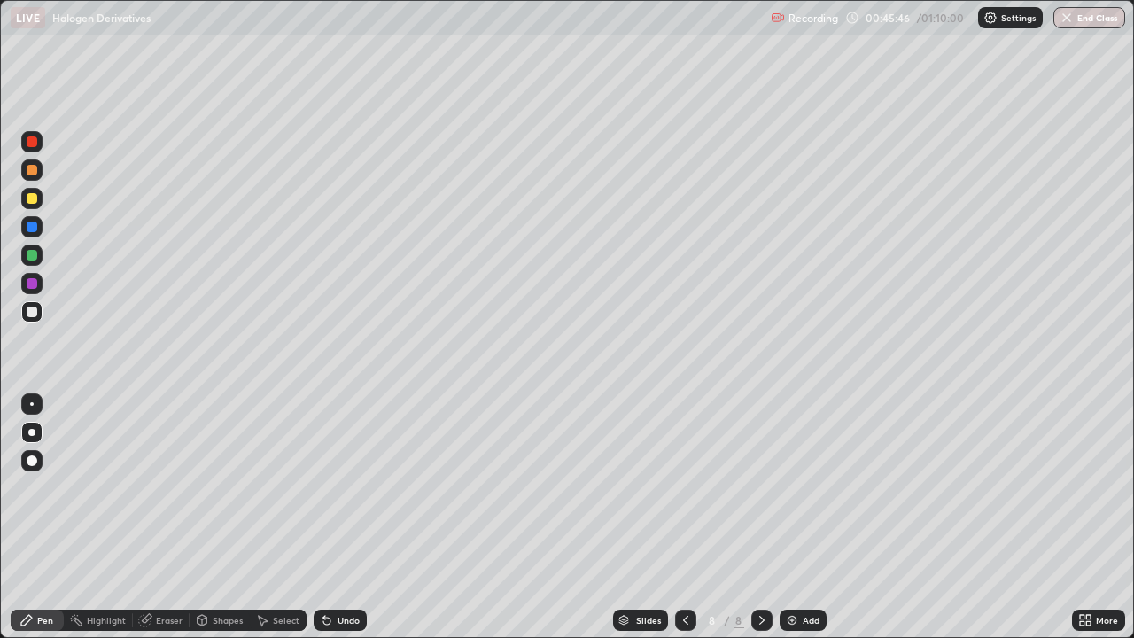
click at [350, 495] on div "Undo" at bounding box center [340, 620] width 53 height 21
click at [684, 495] on icon at bounding box center [686, 620] width 14 height 14
click at [31, 258] on div at bounding box center [32, 255] width 11 height 11
click at [28, 255] on div at bounding box center [32, 255] width 11 height 11
click at [164, 495] on div "Eraser" at bounding box center [169, 620] width 27 height 9
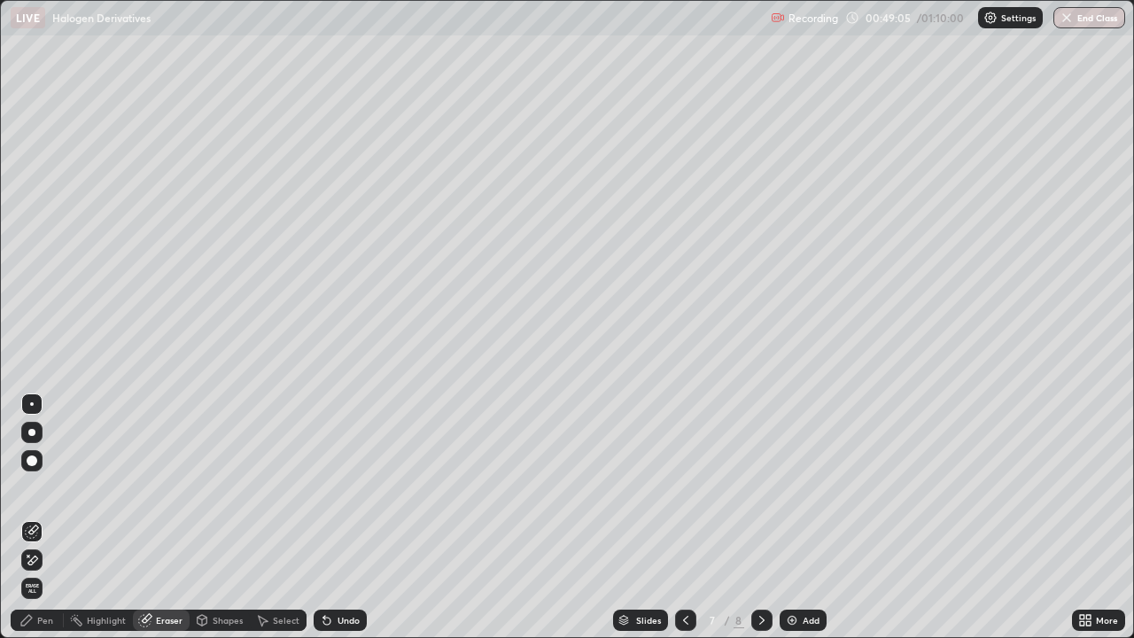
click at [45, 495] on div "Pen" at bounding box center [37, 620] width 53 height 21
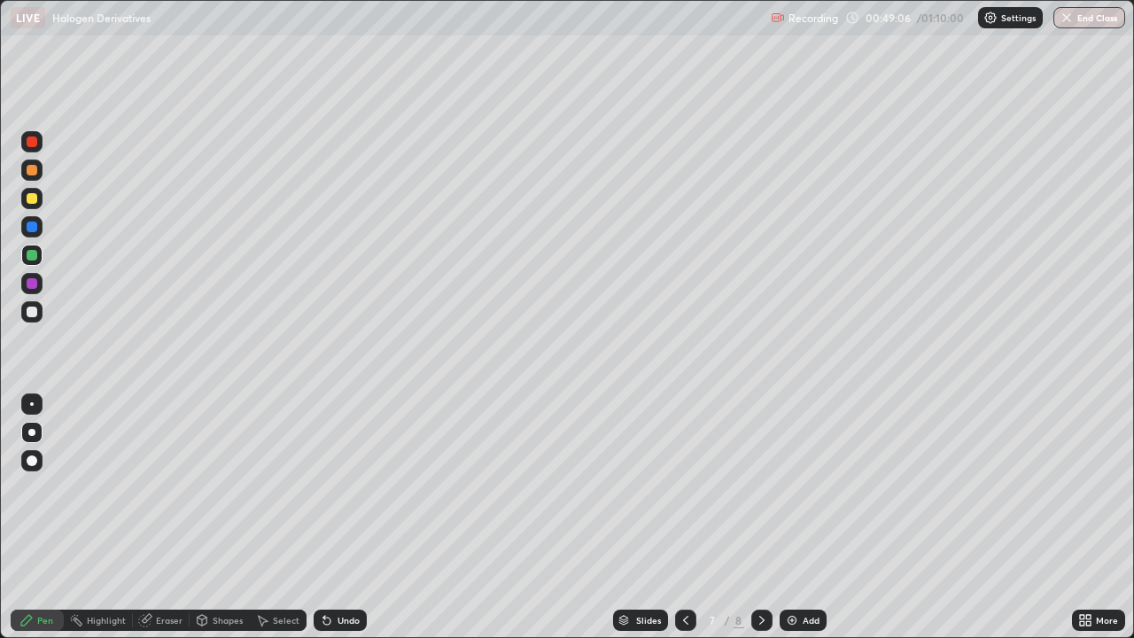
click at [36, 235] on div at bounding box center [31, 226] width 21 height 21
click at [354, 495] on div "Undo" at bounding box center [349, 620] width 22 height 9
click at [351, 495] on div "Undo" at bounding box center [349, 620] width 22 height 9
click at [354, 495] on div "Undo" at bounding box center [349, 620] width 22 height 9
click at [27, 286] on div at bounding box center [32, 283] width 11 height 11
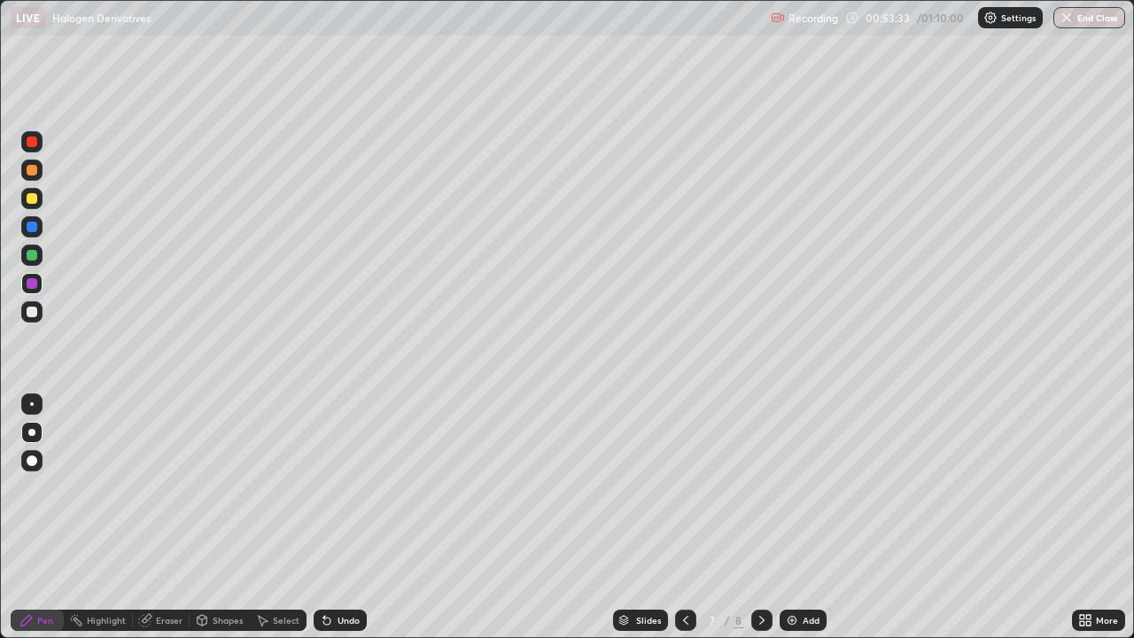
click at [32, 314] on div at bounding box center [32, 312] width 11 height 11
click at [33, 258] on div at bounding box center [32, 255] width 11 height 11
click at [683, 495] on div at bounding box center [685, 620] width 21 height 21
click at [684, 495] on icon at bounding box center [686, 620] width 14 height 14
click at [685, 495] on icon at bounding box center [686, 620] width 14 height 14
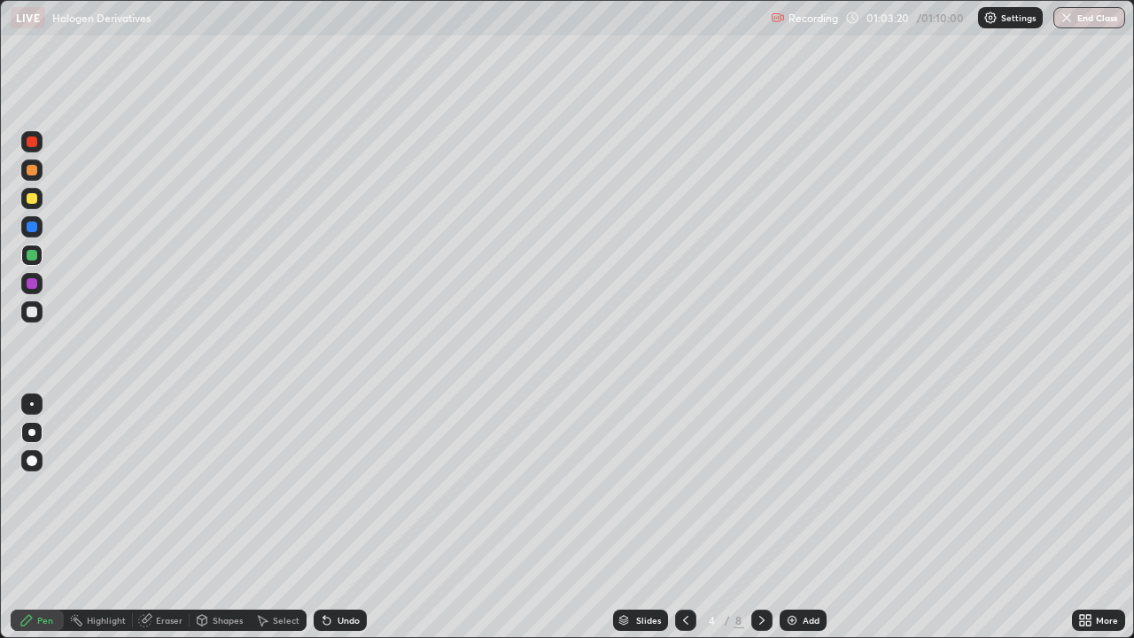
click at [684, 495] on icon at bounding box center [685, 620] width 5 height 9
click at [1078, 19] on button "End Class" at bounding box center [1091, 17] width 70 height 21
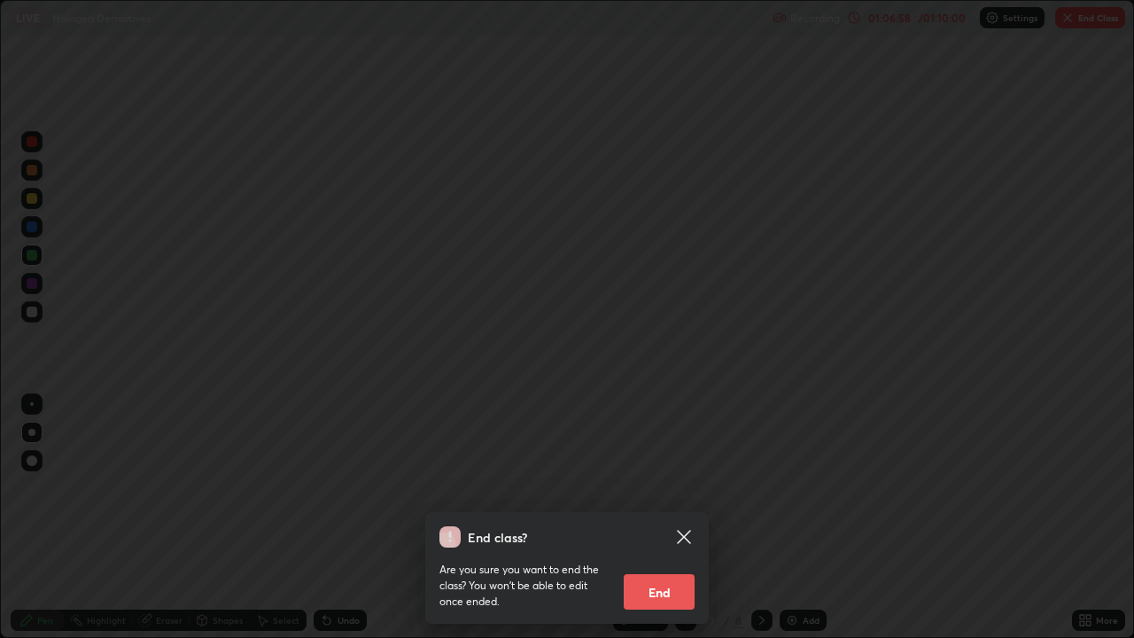
click at [656, 495] on button "End" at bounding box center [659, 591] width 71 height 35
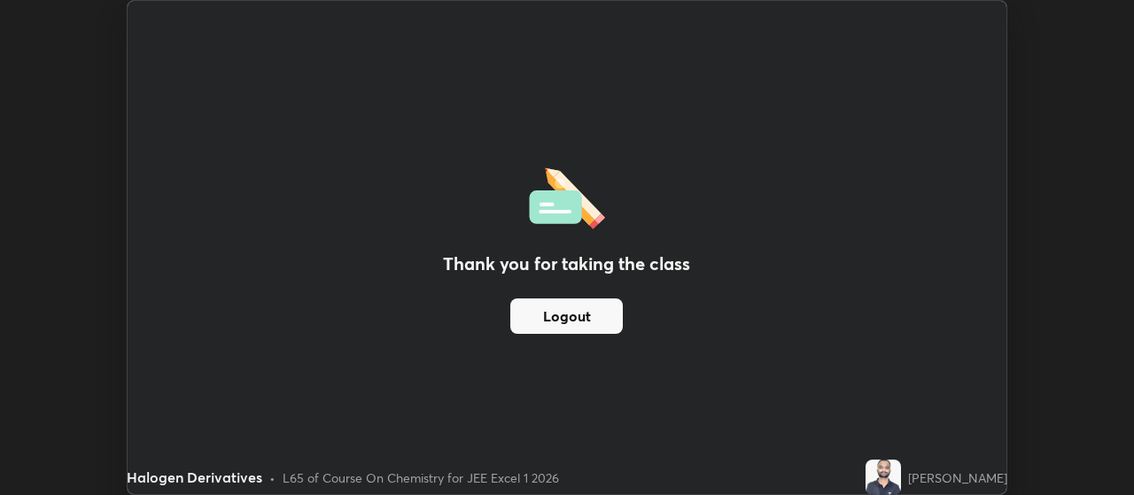
scroll to position [88128, 87489]
